Goal: Navigation & Orientation: Find specific page/section

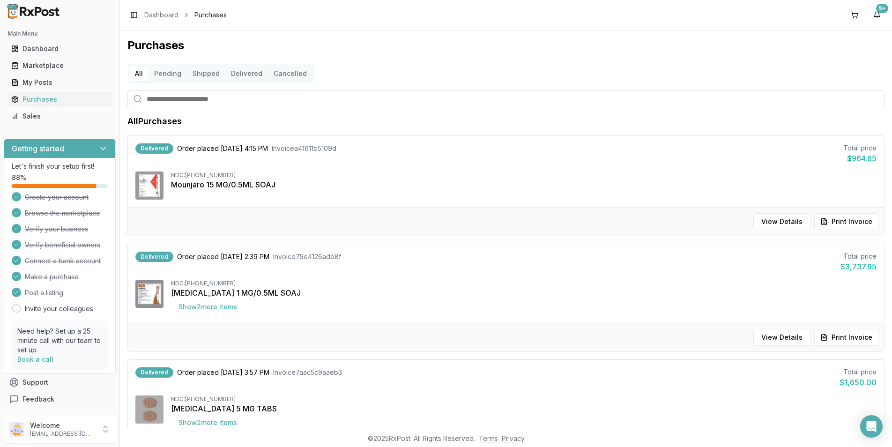
scroll to position [609, 0]
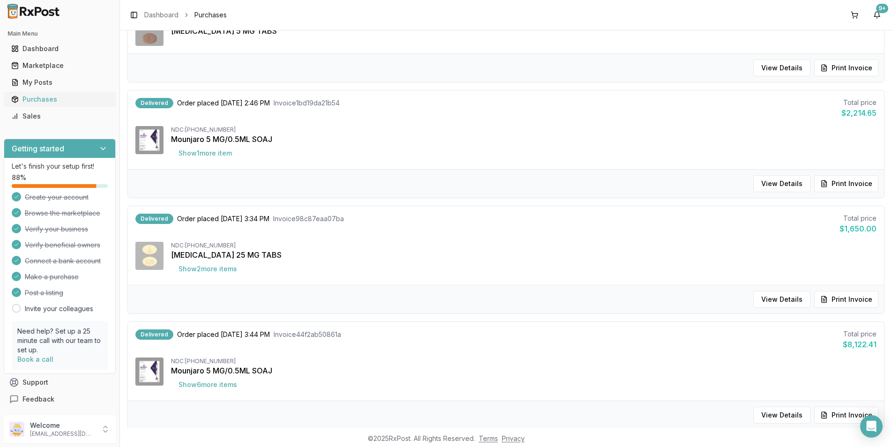
click at [34, 94] on link "Purchases" at bounding box center [59, 99] width 104 height 17
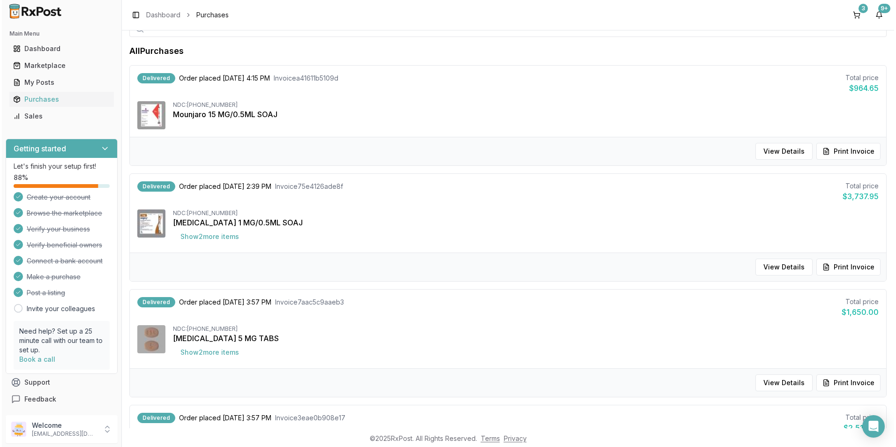
scroll to position [141, 0]
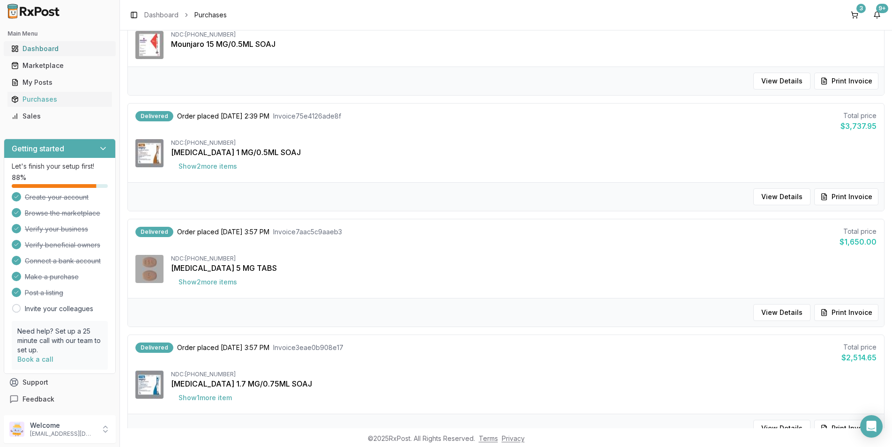
click at [34, 48] on div "Dashboard" at bounding box center [59, 48] width 97 height 9
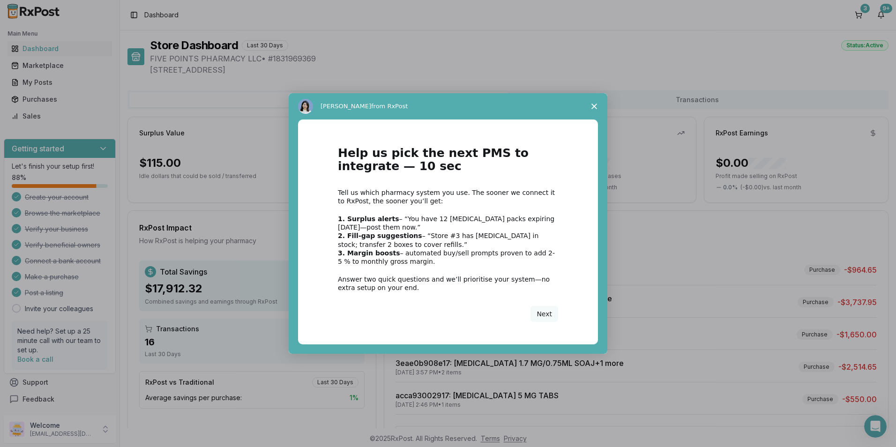
click at [590, 104] on span "Close survey" at bounding box center [594, 106] width 26 height 26
